Goal: Information Seeking & Learning: Learn about a topic

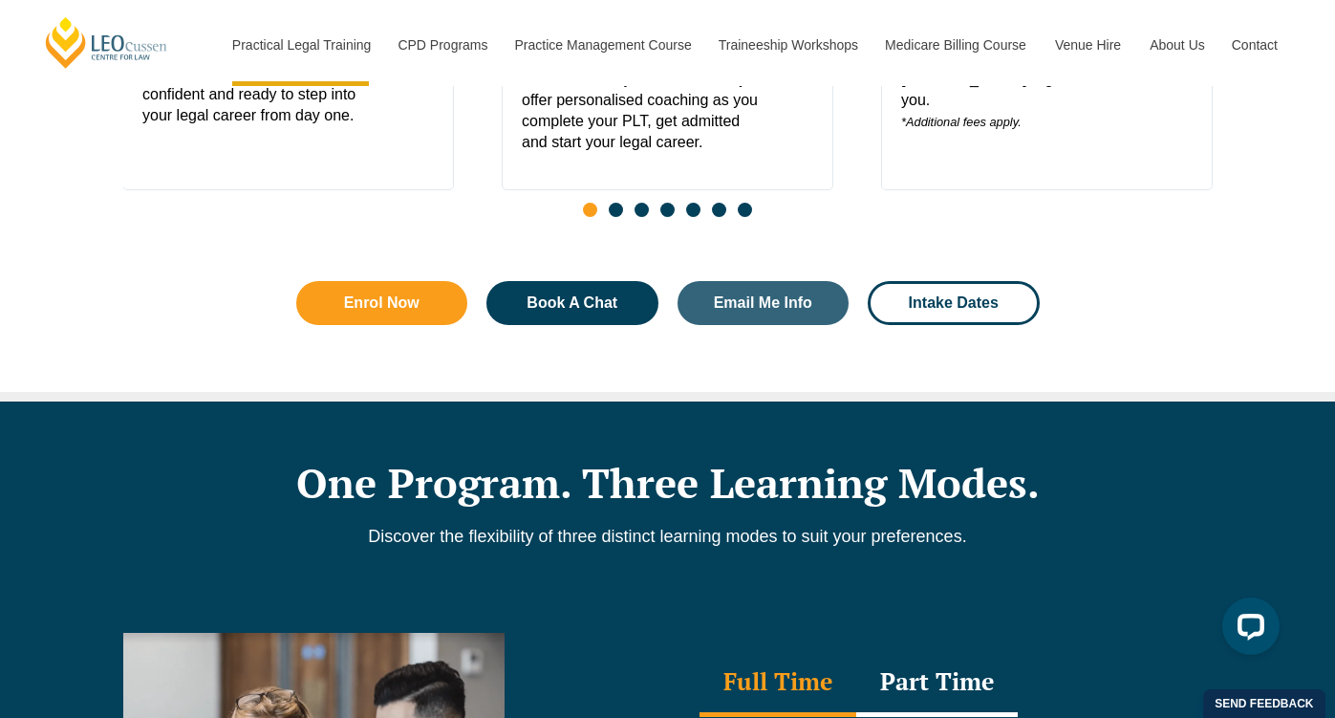
click at [515, 334] on div "Enrol Now Book A Chat Email Me Info Intake Dates" at bounding box center [668, 302] width 762 height 63
click at [536, 311] on span "Book A Chat" at bounding box center [571, 302] width 91 height 15
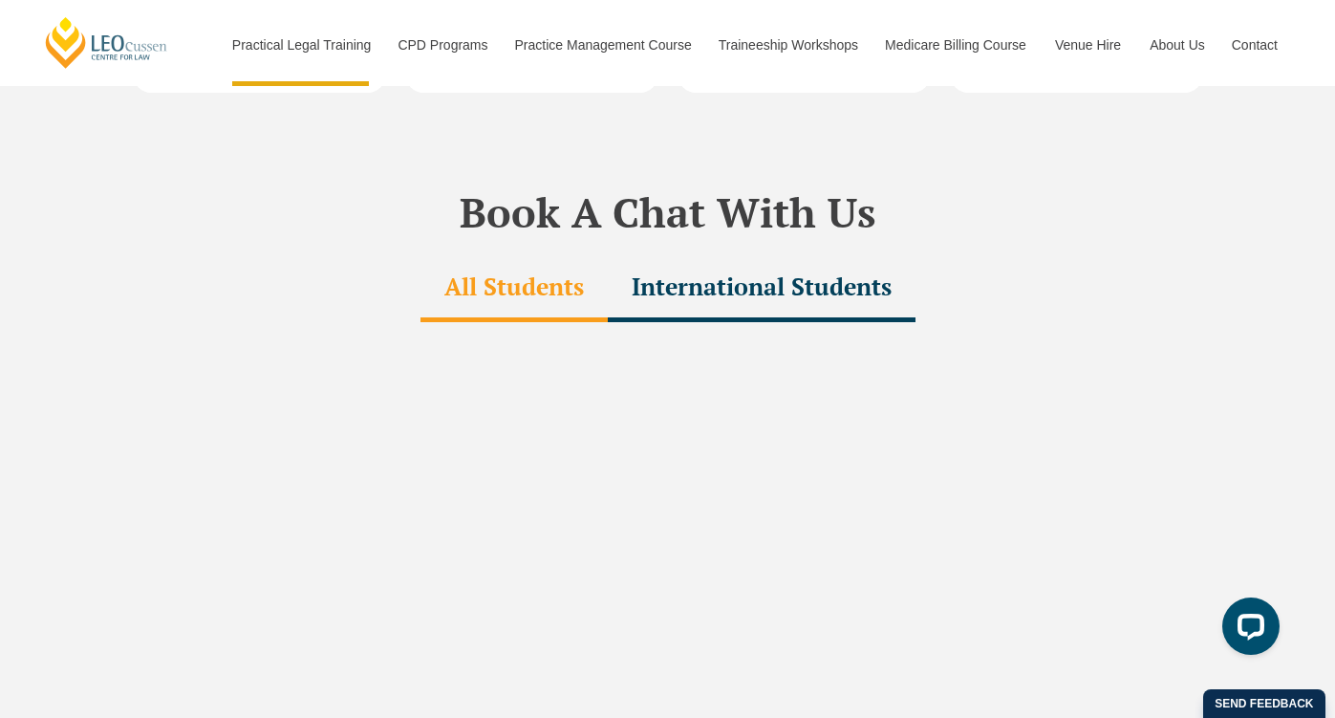
scroll to position [5750, 0]
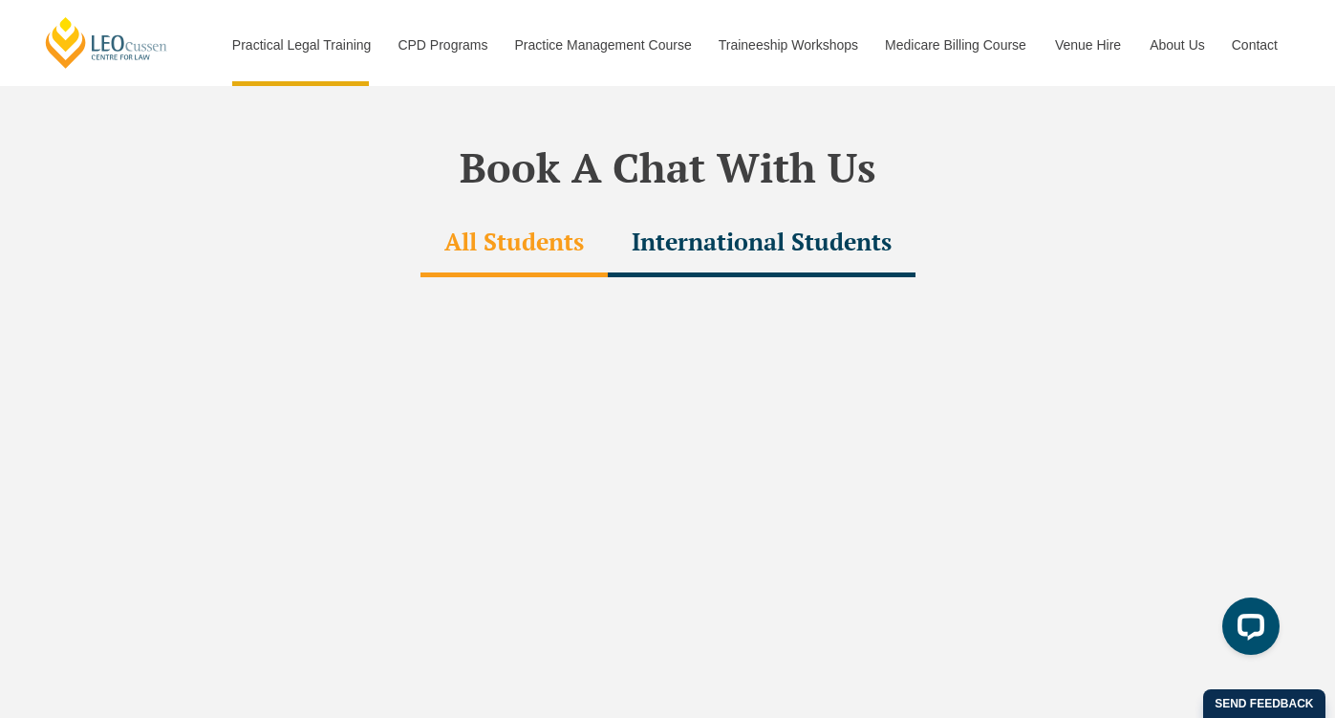
click at [700, 210] on div "International Students" at bounding box center [762, 243] width 308 height 67
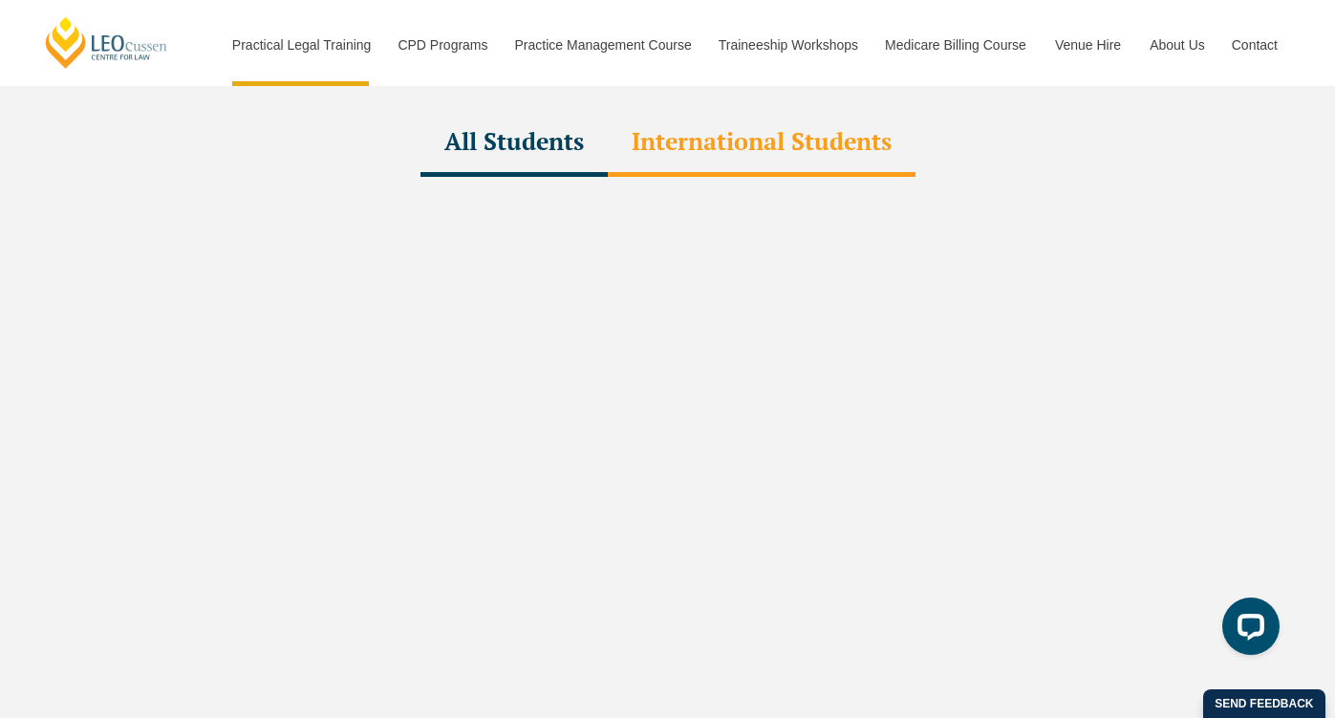
scroll to position [5863, 0]
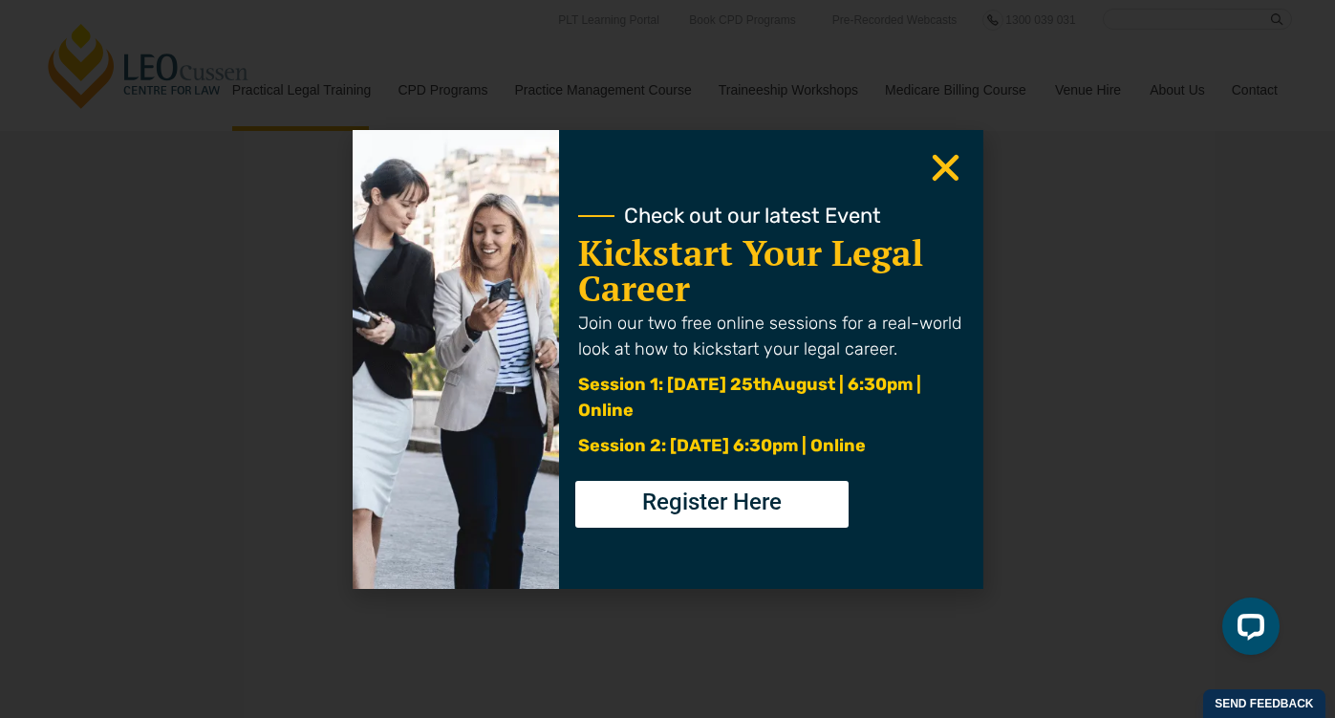
click at [944, 157] on icon "Close" at bounding box center [945, 167] width 37 height 37
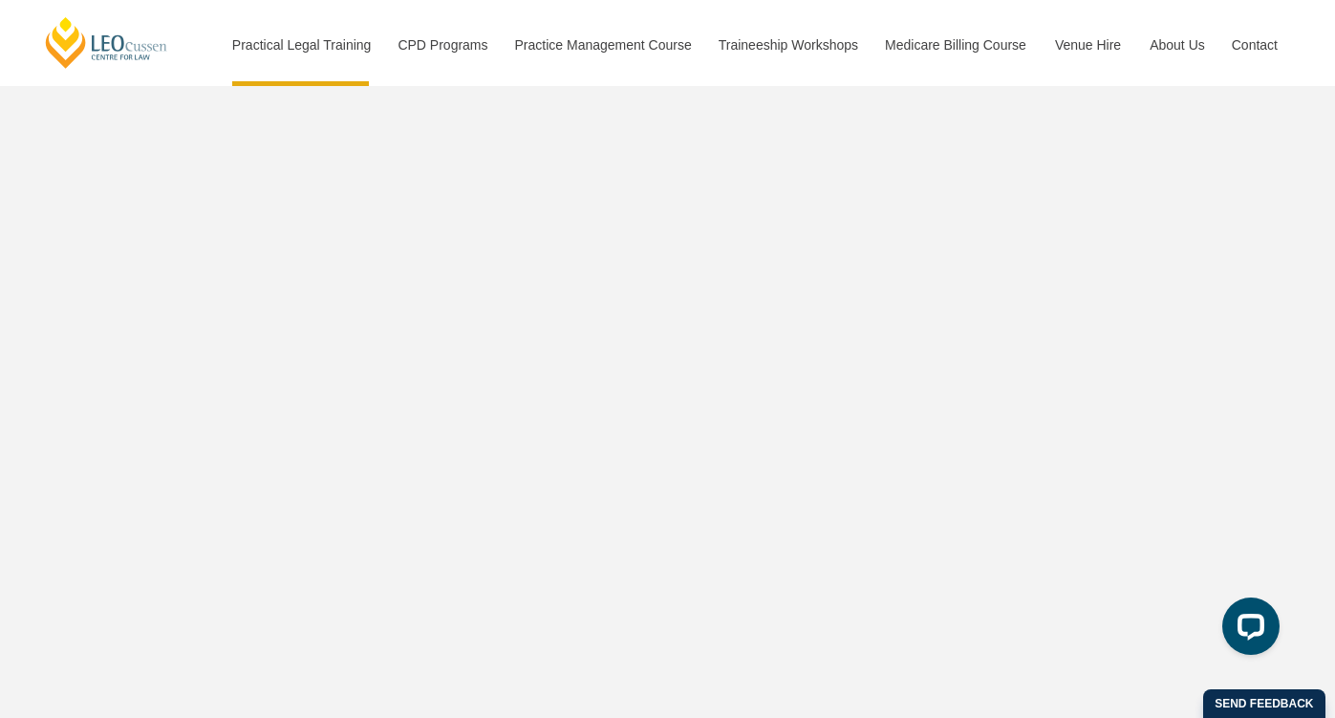
scroll to position [5979, 0]
